Goal: Find specific page/section

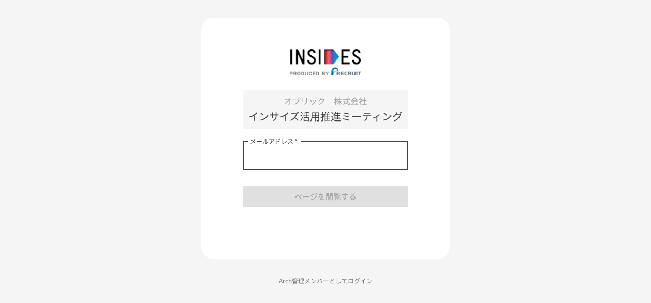
click at [261, 156] on input "メールアドレス   *" at bounding box center [325, 155] width 165 height 29
type input "**********"
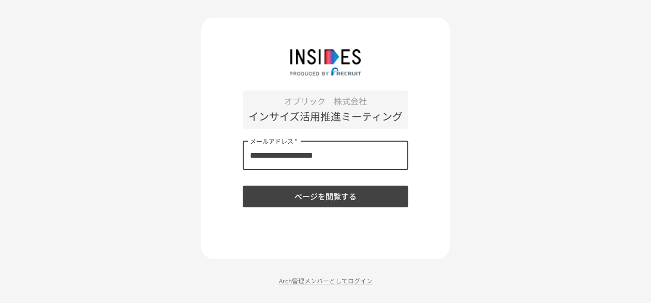
click at [319, 197] on button "ページを閲覧する" at bounding box center [325, 197] width 165 height 22
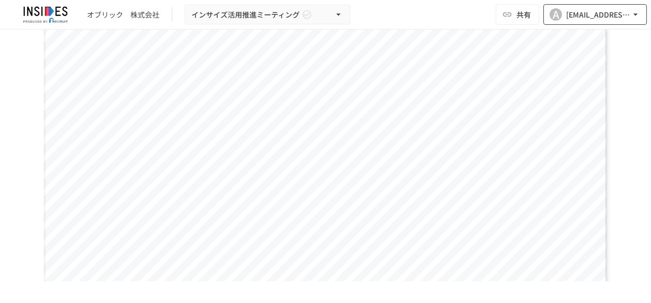
scroll to position [1448, 0]
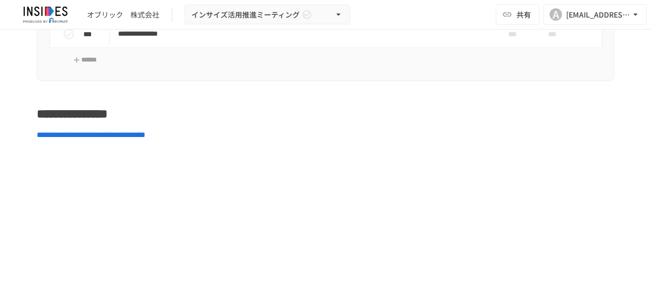
scroll to position [2482, 0]
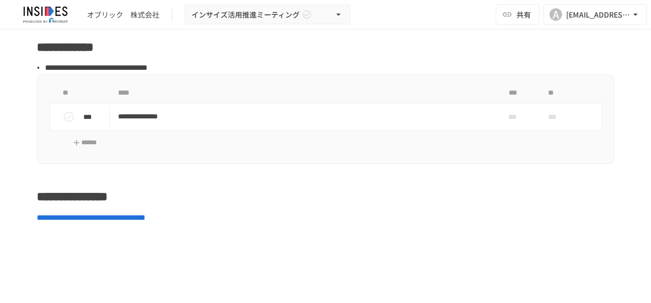
scroll to position [2629, 0]
